Goal: Task Accomplishment & Management: Complete application form

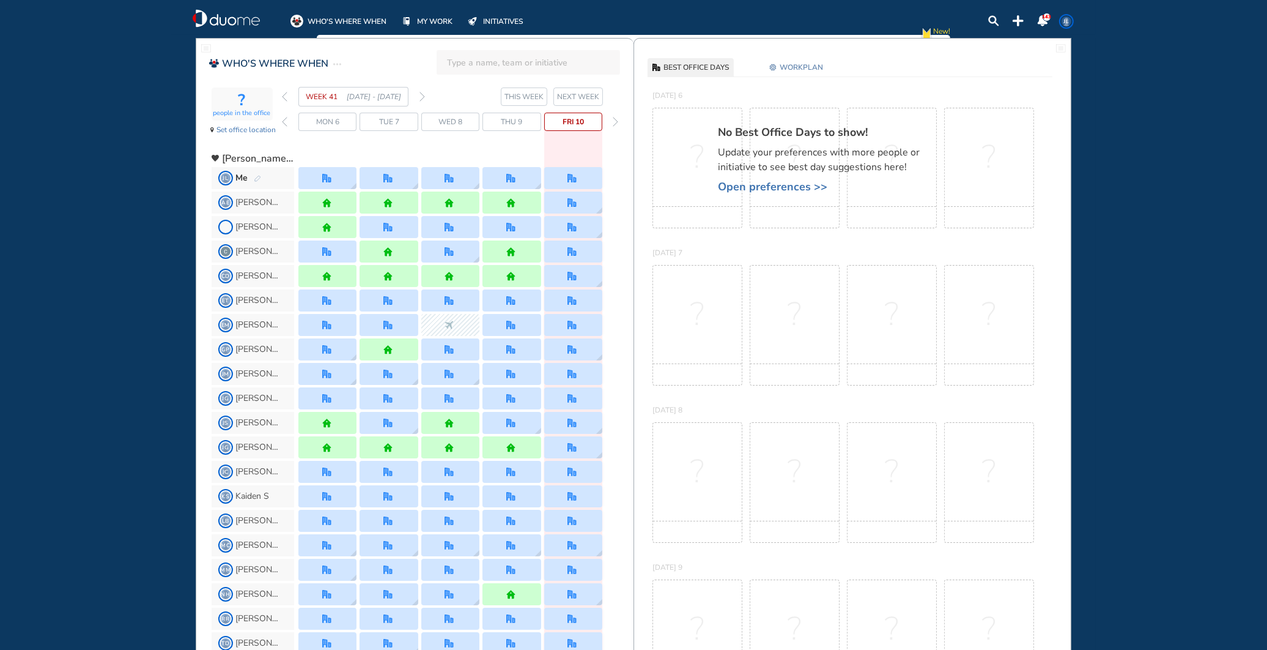
click at [258, 177] on img "pen-edit" at bounding box center [257, 179] width 7 height 8
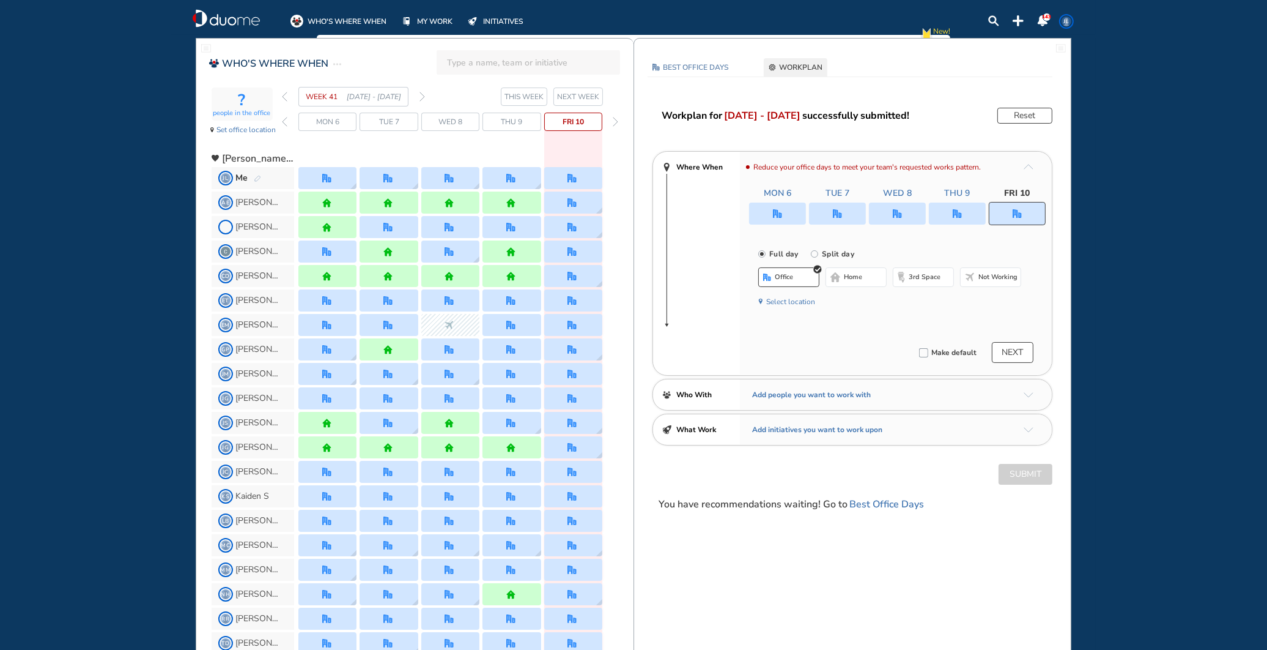
click at [577, 94] on span "NEXT WEEK" at bounding box center [578, 97] width 42 height 12
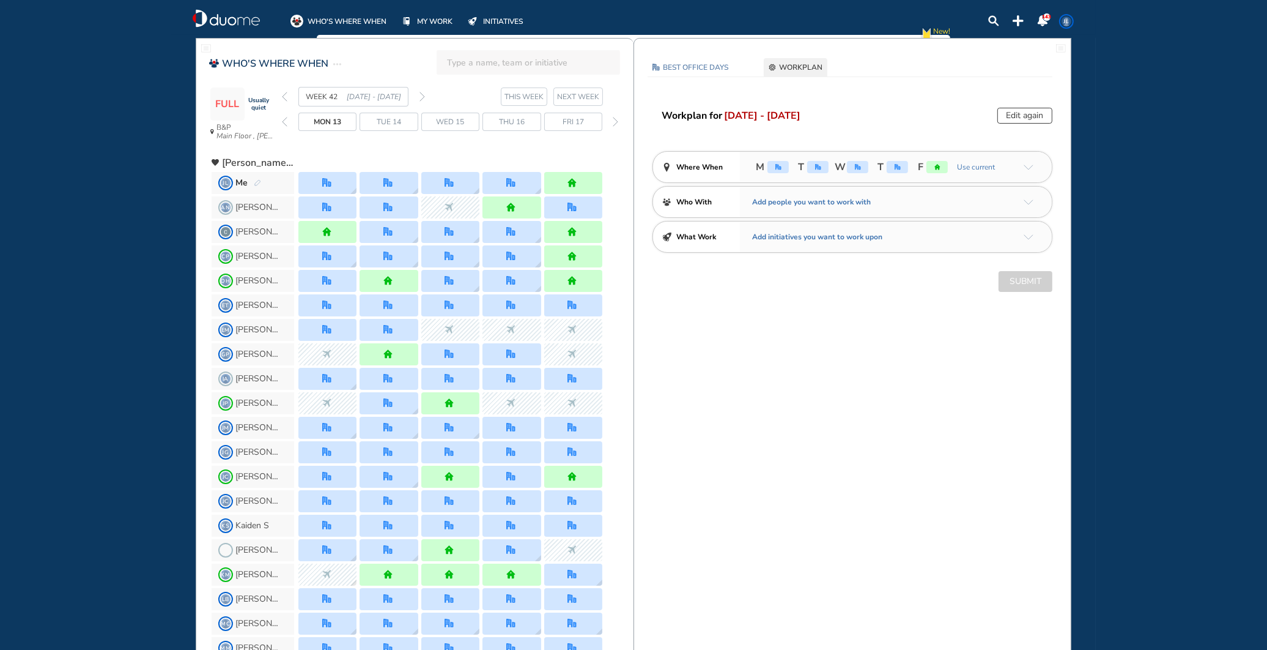
click at [257, 182] on img "pen-edit" at bounding box center [257, 183] width 7 height 8
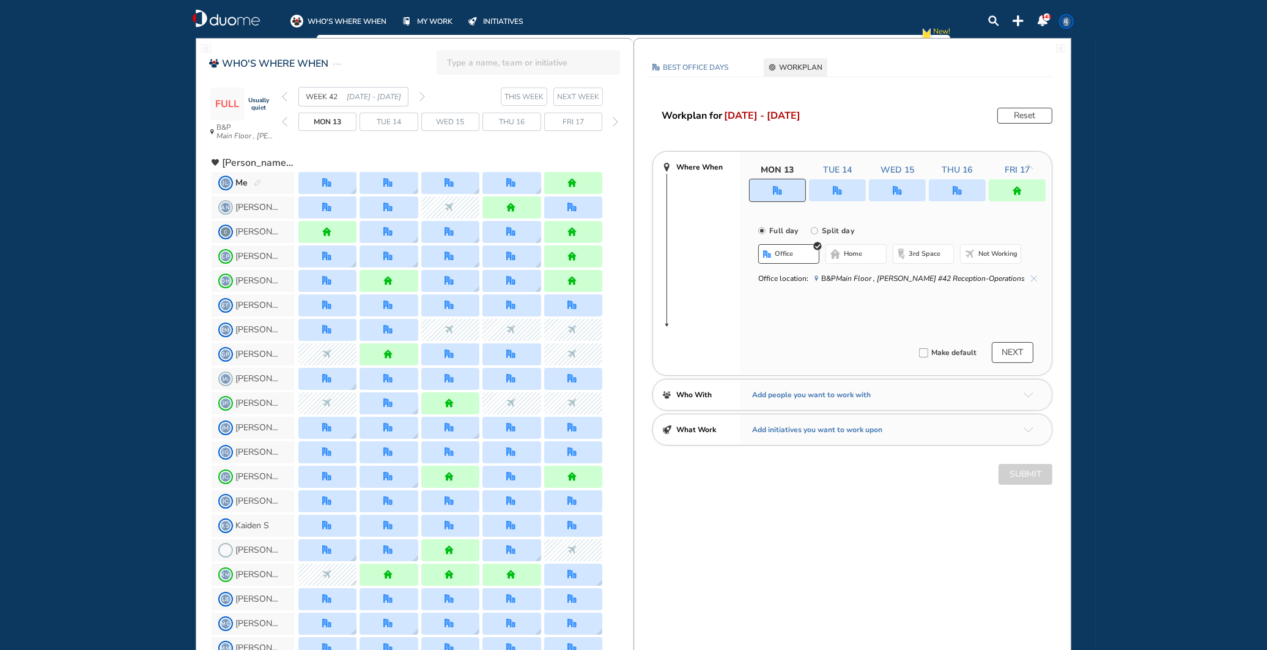
click at [1019, 187] on img "home" at bounding box center [1017, 190] width 9 height 9
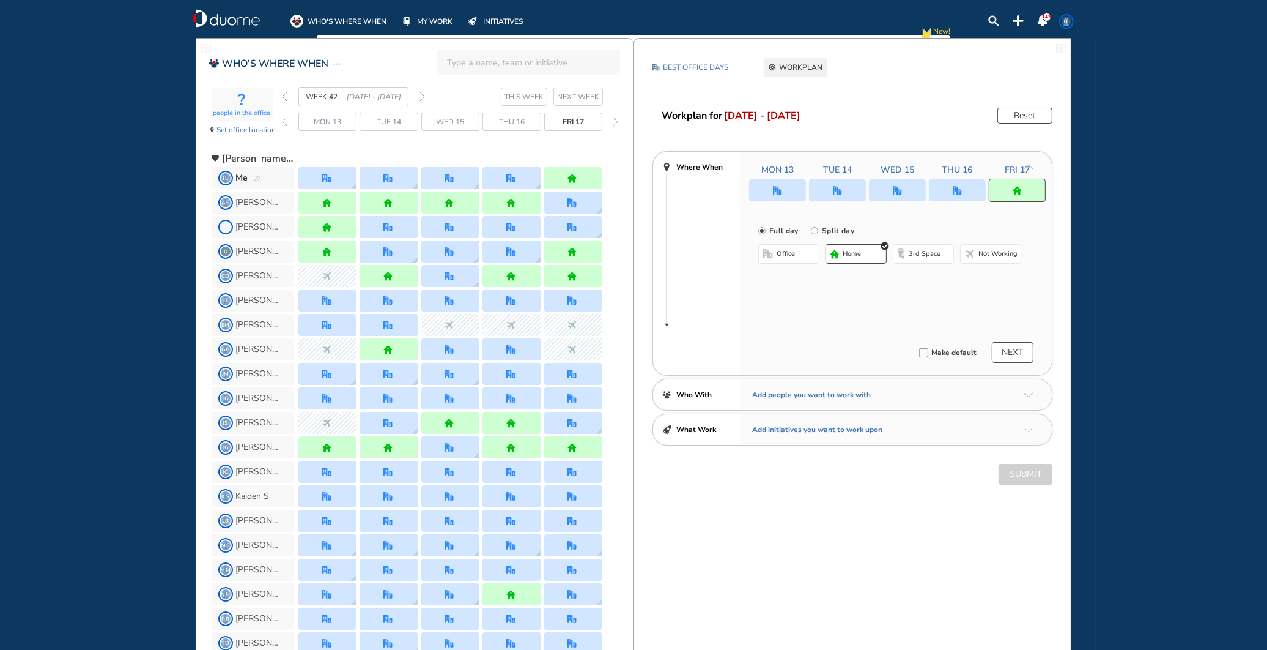
click at [787, 250] on span "office" at bounding box center [786, 254] width 18 height 10
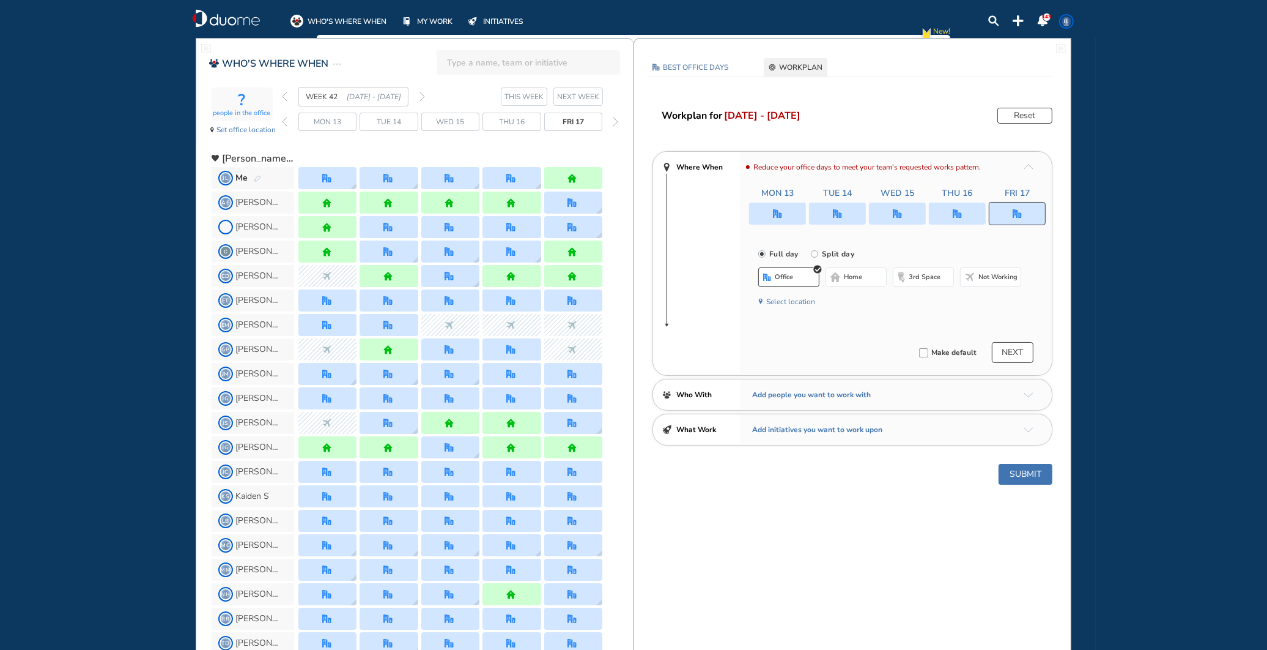
click at [1003, 351] on button "NEXT" at bounding box center [1013, 352] width 42 height 21
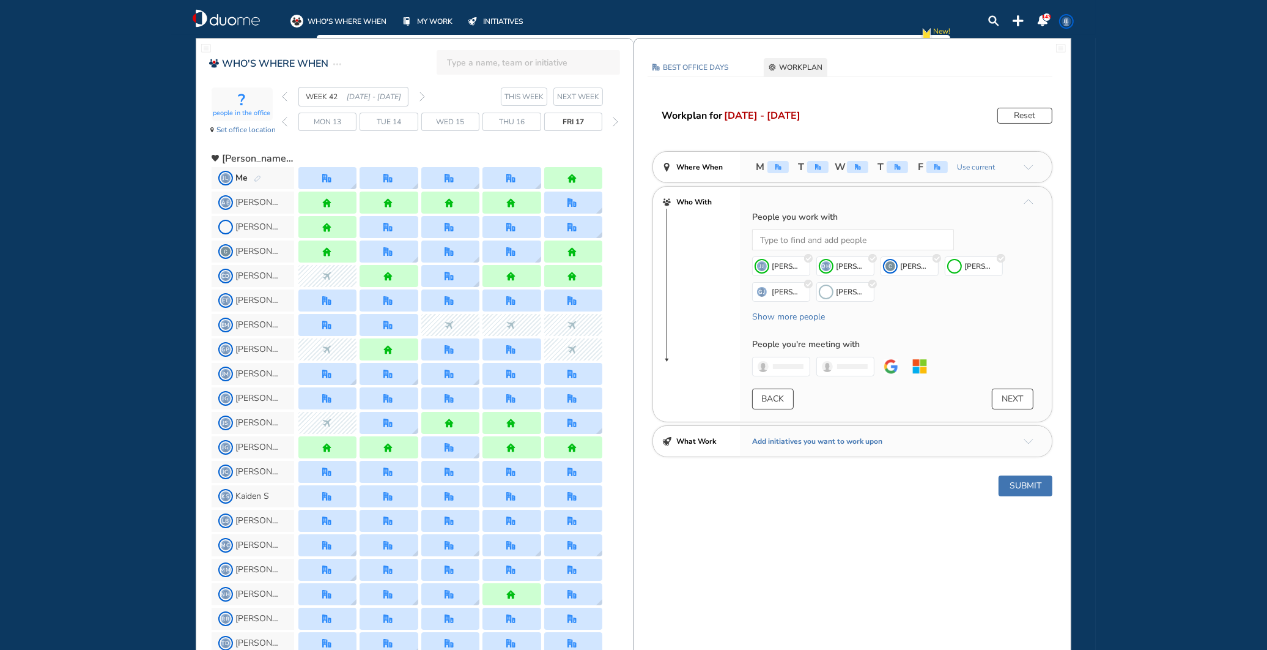
click at [577, 96] on span "NEXT WEEK" at bounding box center [578, 97] width 42 height 12
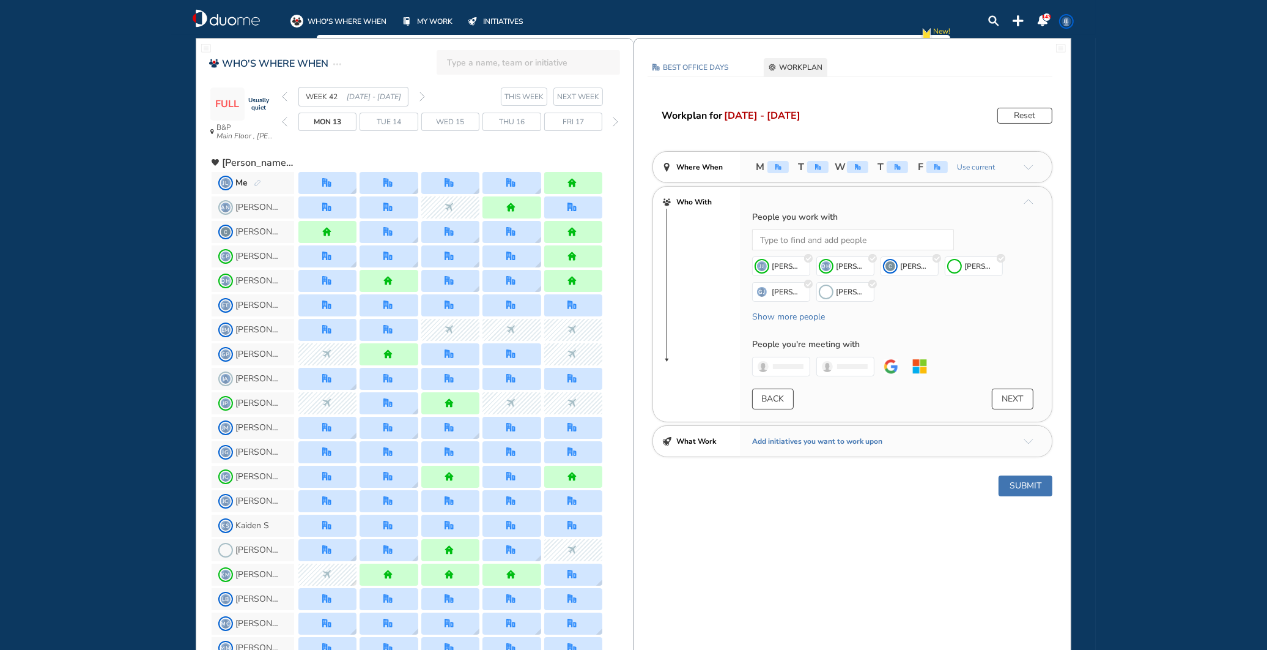
click at [582, 100] on span "NEXT WEEK" at bounding box center [578, 97] width 42 height 12
click at [1018, 484] on button "Submit" at bounding box center [1026, 485] width 54 height 21
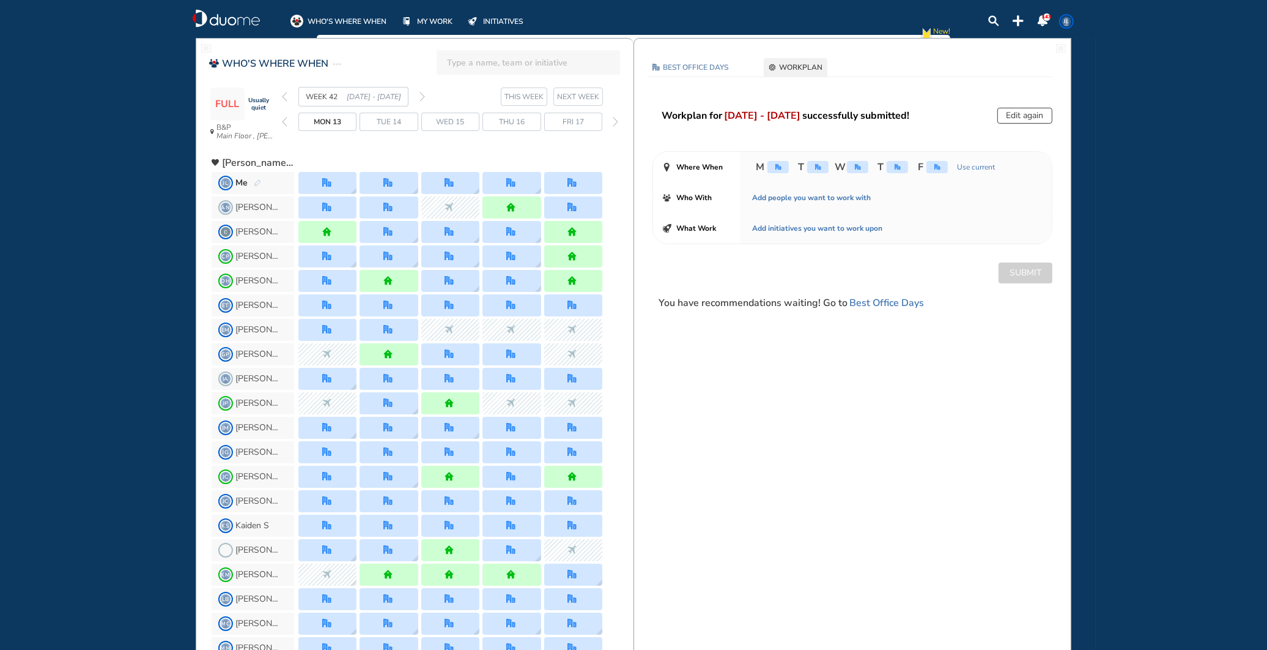
drag, startPoint x: 631, startPoint y: 641, endPoint x: 627, endPoint y: 607, distance: 33.8
click at [631, 639] on div "MM [PERSON_NAME]" at bounding box center [423, 647] width 422 height 24
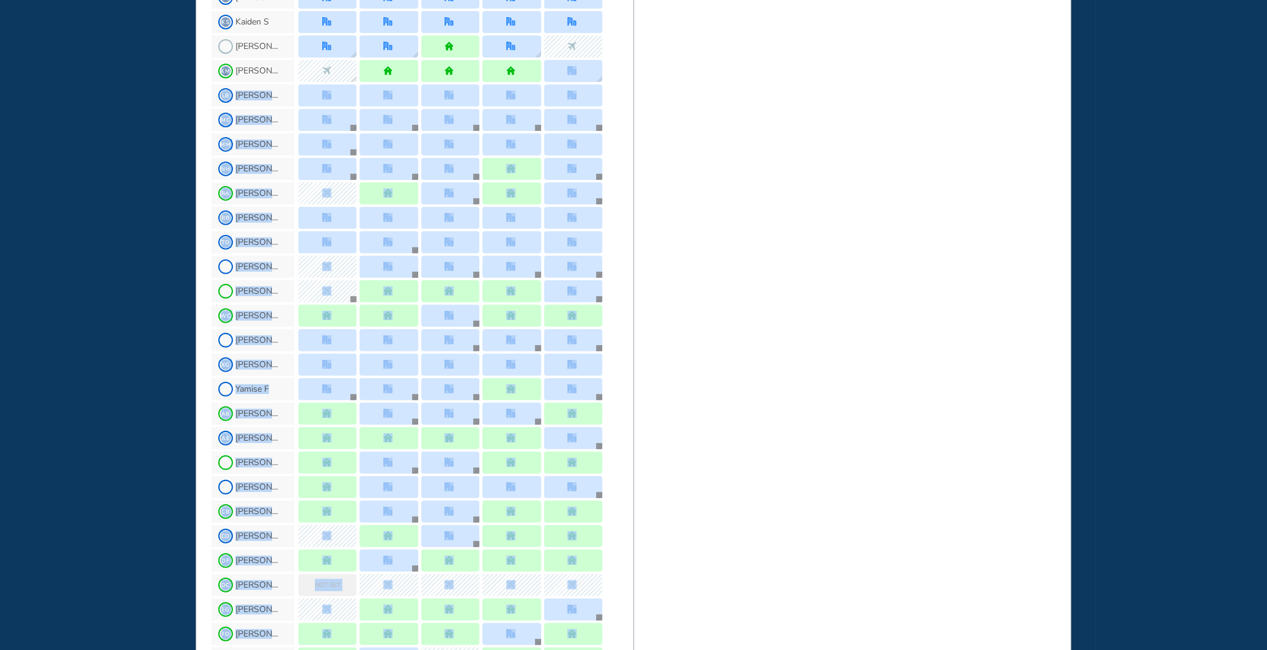
drag, startPoint x: 628, startPoint y: 571, endPoint x: 632, endPoint y: 642, distance: 71.1
click at [632, 642] on section "JL Me AN Ani N [PERSON_NAME] C CP [PERSON_NAME] P DH [PERSON_NAME] ET [PERSON_N…" at bounding box center [423, 360] width 422 height 1387
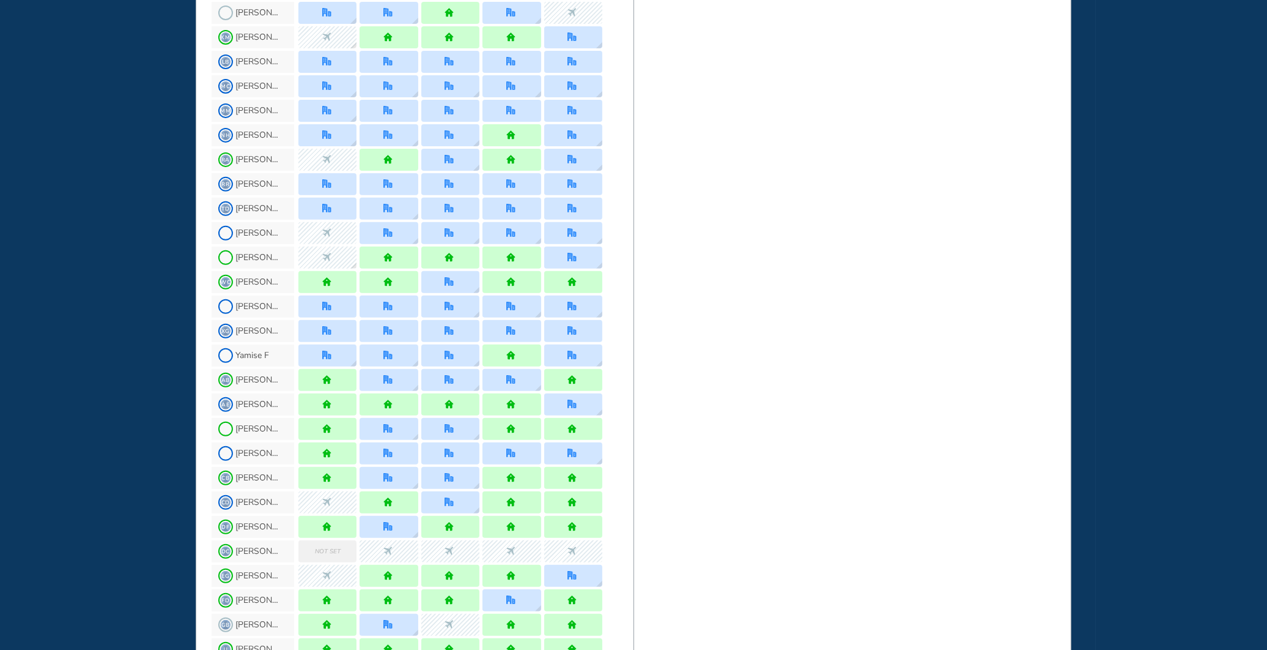
drag, startPoint x: 640, startPoint y: 620, endPoint x: 787, endPoint y: 393, distance: 269.7
click at [787, 393] on div "BEST OFFICE DAYS WORKPLAN [DATE] B&P Main Floor , [PERSON_NAME] #42 Reception-O…" at bounding box center [853, 281] width 438 height 1560
click at [623, 0] on html "WHO'S WHERE WHEN MY WORK INITIATIVES 143 JL New! NOTIFICATIONS All Location Tas…" at bounding box center [633, 325] width 1267 height 650
drag, startPoint x: 622, startPoint y: 0, endPoint x: 635, endPoint y: 102, distance: 102.3
click at [654, 149] on div "BEST OFFICE DAYS WORKPLAN [DATE] B&P Main Floor , [PERSON_NAME] #42 Reception-O…" at bounding box center [853, 281] width 438 height 1560
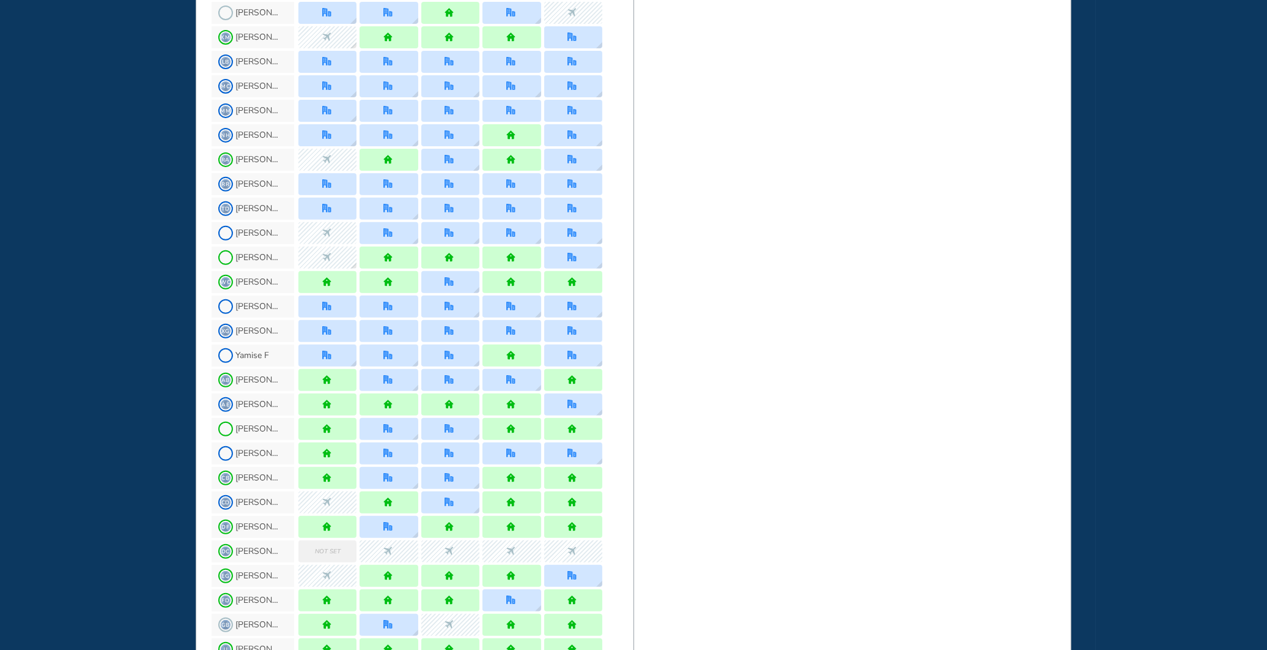
click at [631, 1] on div "[PERSON_NAME]" at bounding box center [423, 13] width 422 height 24
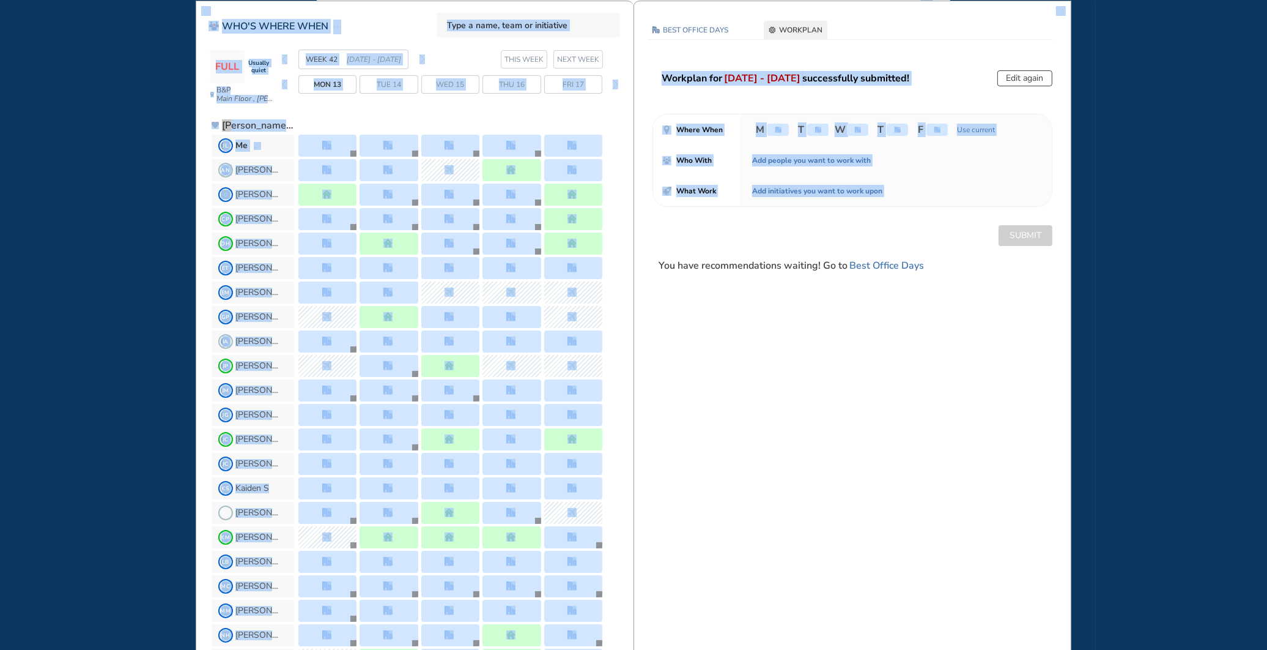
scroll to position [0, 0]
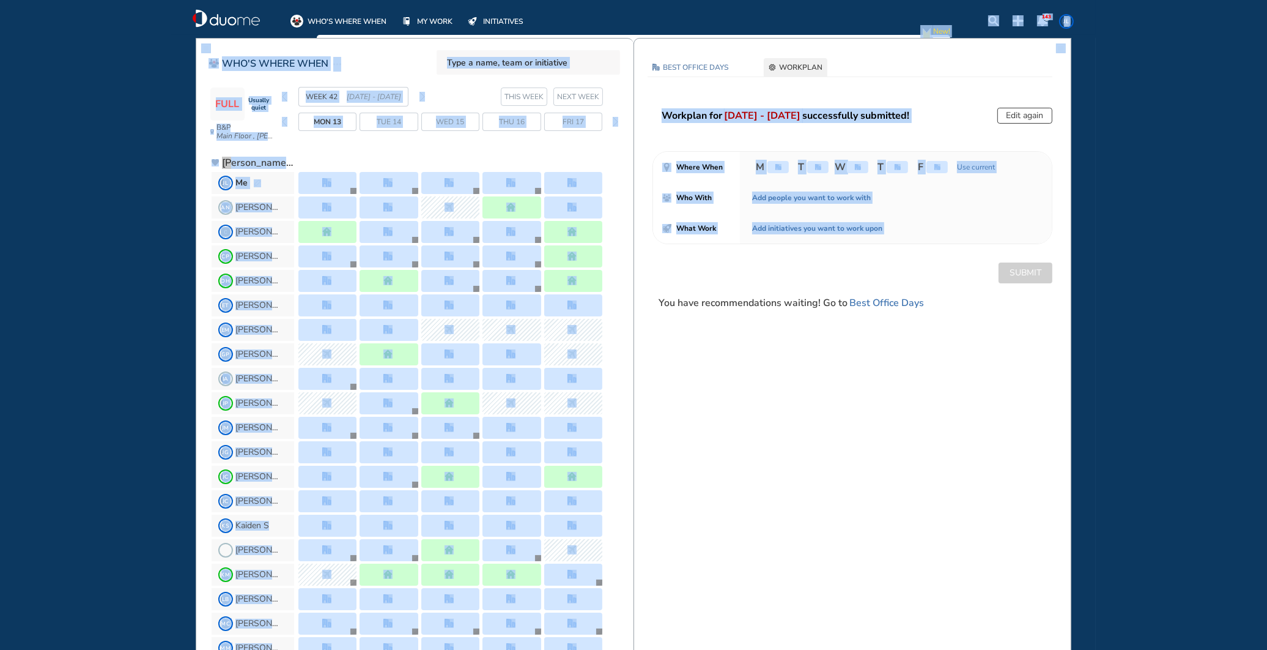
drag, startPoint x: 633, startPoint y: 17, endPoint x: 616, endPoint y: -4, distance: 27.4
click at [616, 0] on html "WHO'S WHERE WHEN MY WORK INITIATIVES 143 JL New! NOTIFICATIONS All Location Tas…" at bounding box center [633, 325] width 1267 height 650
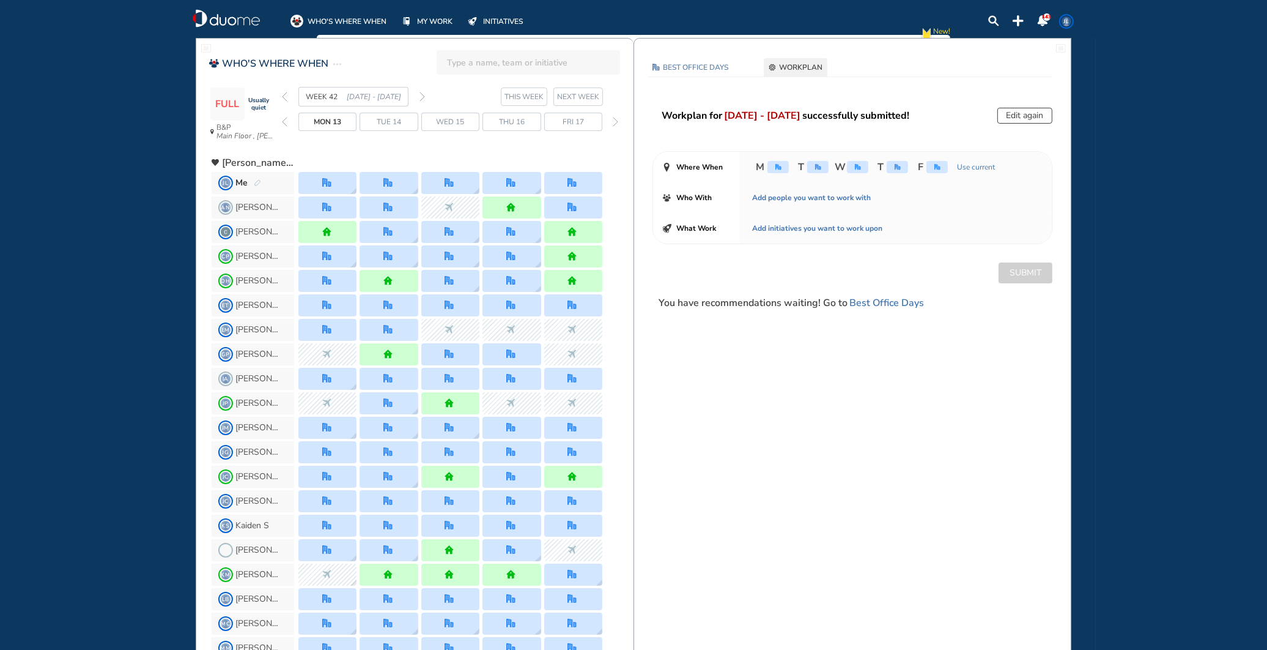
drag, startPoint x: 787, startPoint y: 550, endPoint x: 735, endPoint y: 518, distance: 60.7
click at [258, 181] on img "pen-edit" at bounding box center [257, 183] width 7 height 8
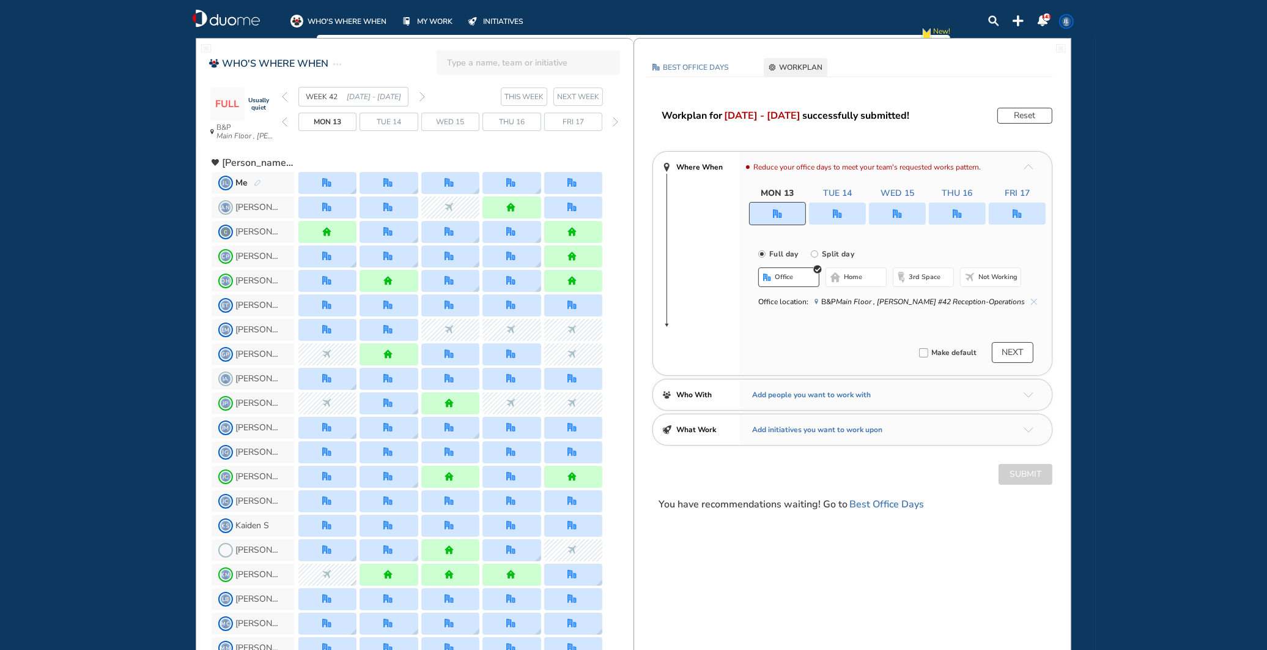
click at [788, 213] on div at bounding box center [777, 213] width 57 height 23
click at [1005, 278] on span "Not working" at bounding box center [998, 277] width 39 height 10
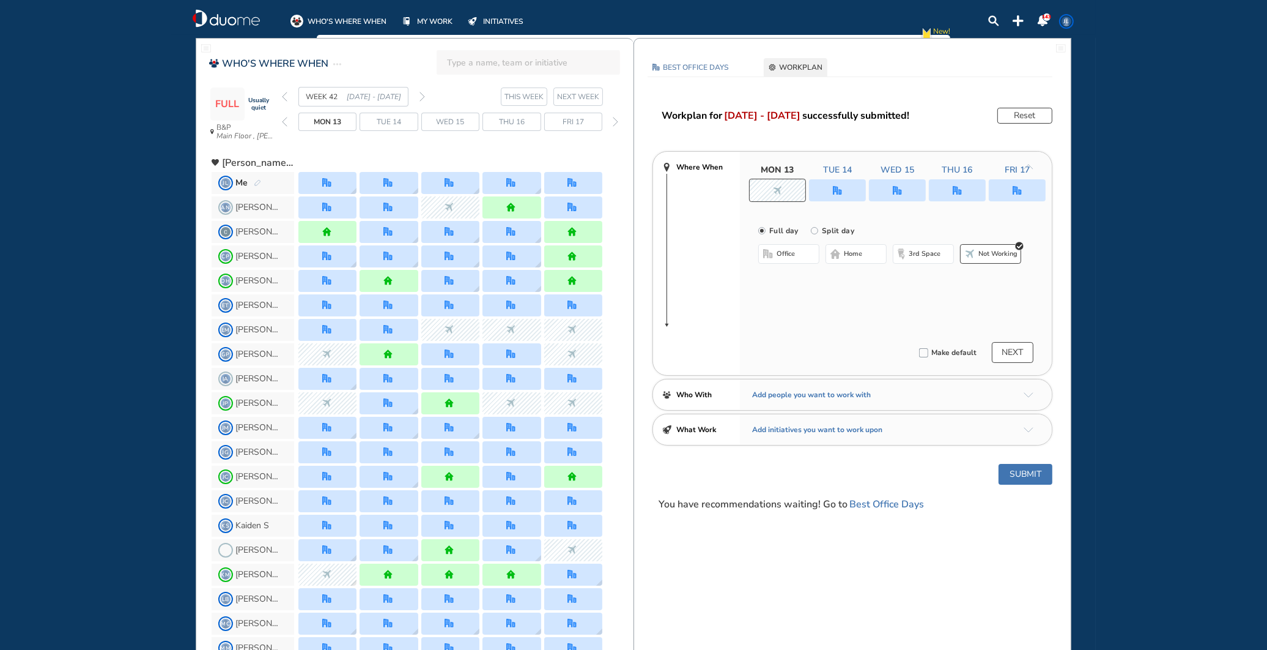
click at [1031, 471] on button "Submit" at bounding box center [1026, 474] width 54 height 21
